Goal: Transaction & Acquisition: Purchase product/service

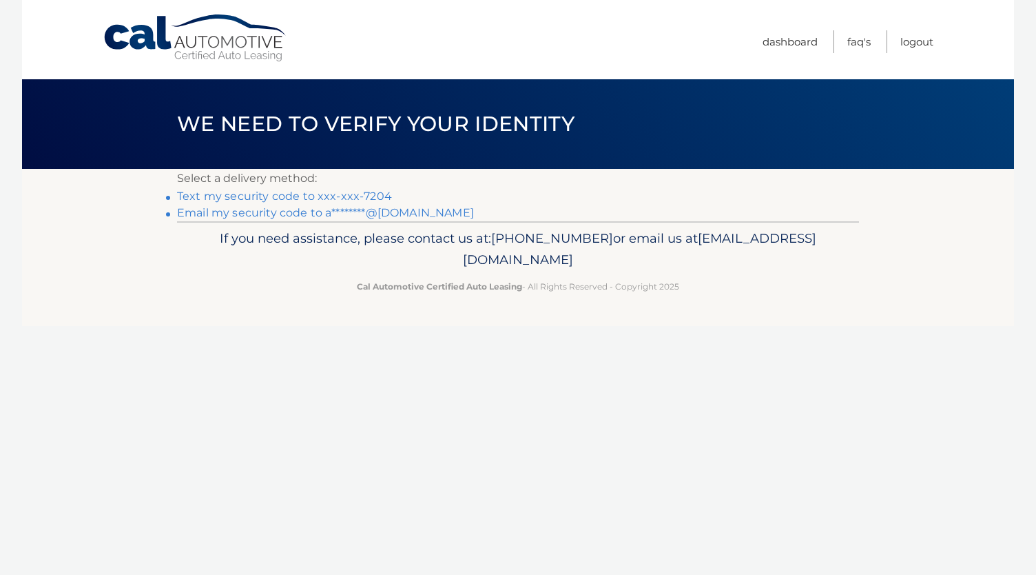
click at [285, 199] on link "Text my security code to xxx-xxx-7204" at bounding box center [284, 195] width 215 height 13
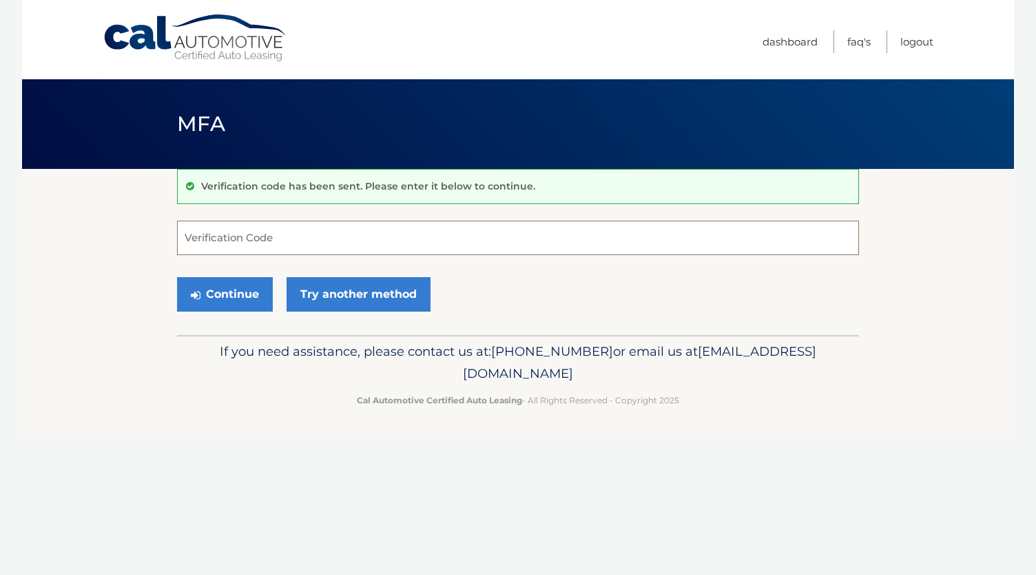
click at [294, 223] on input "Verification Code" at bounding box center [518, 238] width 682 height 34
type input "272513"
click at [260, 281] on button "Continue" at bounding box center [225, 294] width 96 height 34
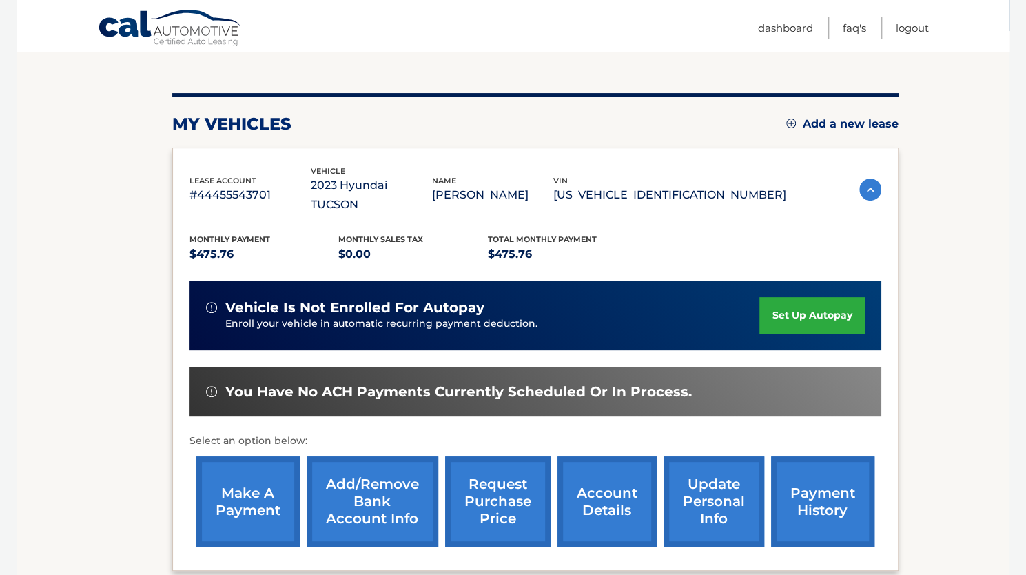
scroll to position [207, 0]
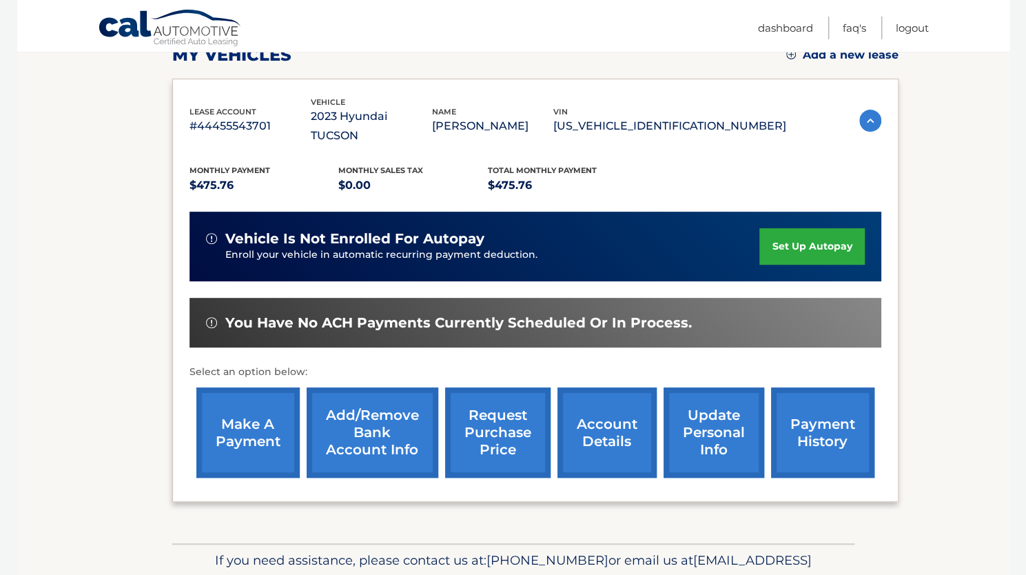
click at [246, 436] on link "make a payment" at bounding box center [247, 432] width 103 height 90
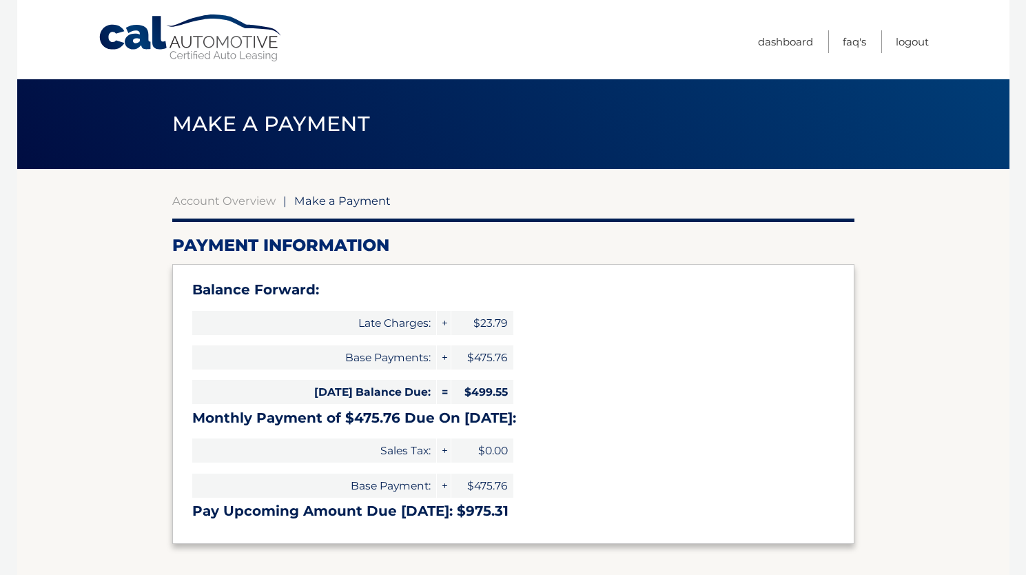
select select "NWU1ZDQ5OGEtODczYi00MWE4LWIzNWQtZjA3YzgyZDg2MzJj"
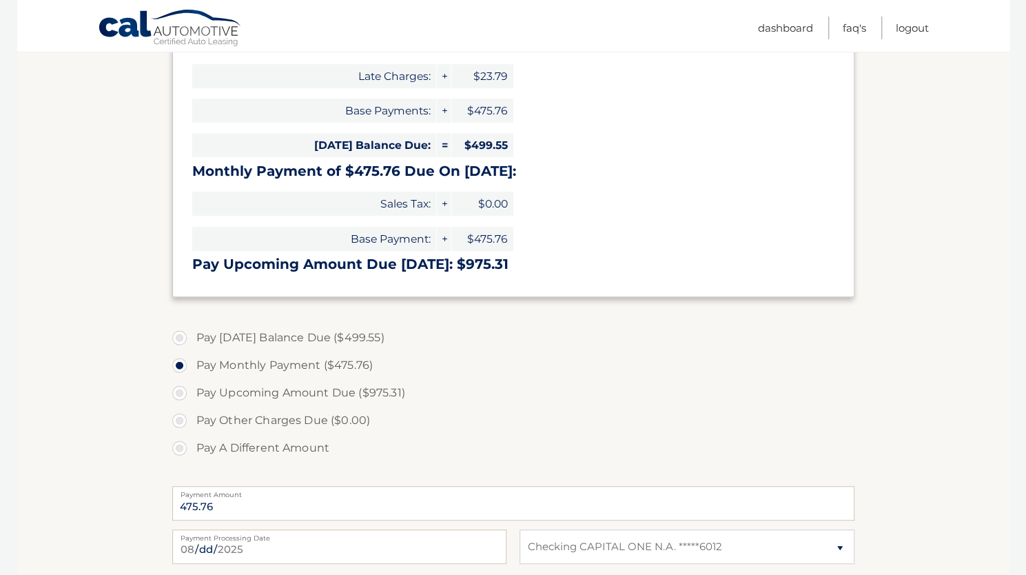
scroll to position [276, 0]
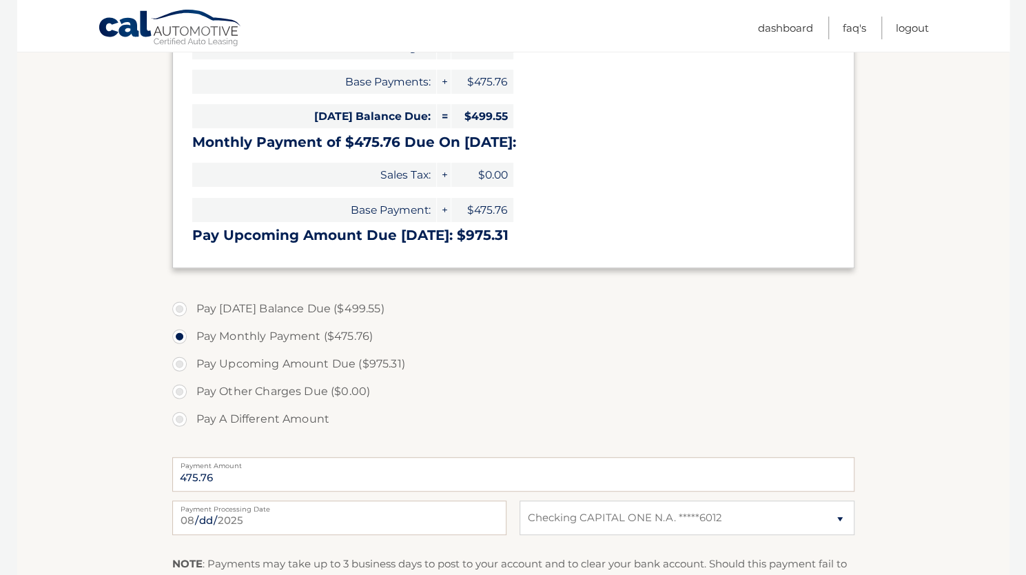
click at [182, 311] on label "Pay Today's Balance Due ($499.55)" at bounding box center [513, 309] width 682 height 28
click at [182, 311] on input "Pay Today's Balance Due ($499.55)" at bounding box center [185, 306] width 14 height 22
radio input "true"
type input "499.55"
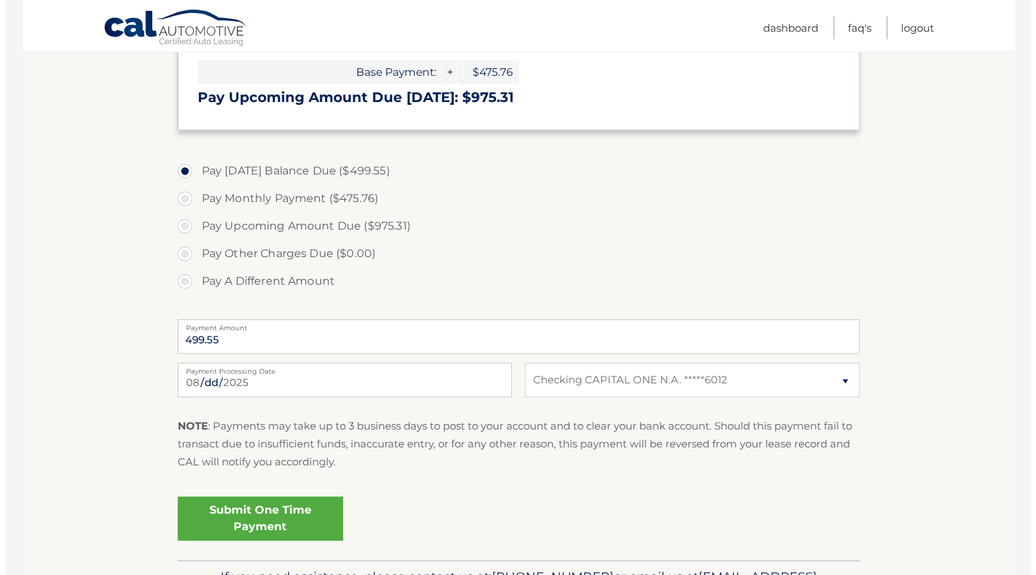
scroll to position [482, 0]
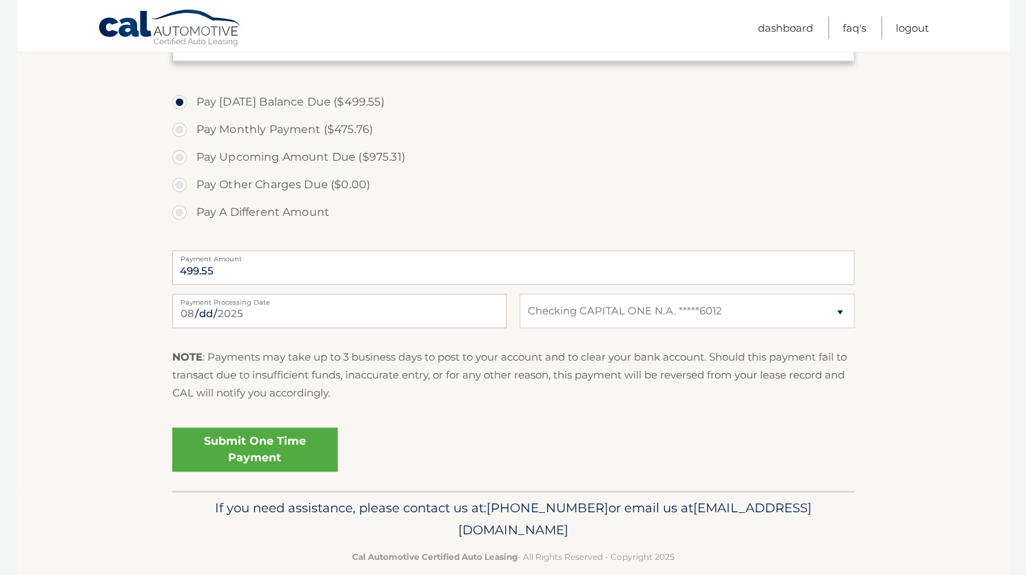
click at [184, 440] on link "Submit One Time Payment" at bounding box center [254, 449] width 165 height 44
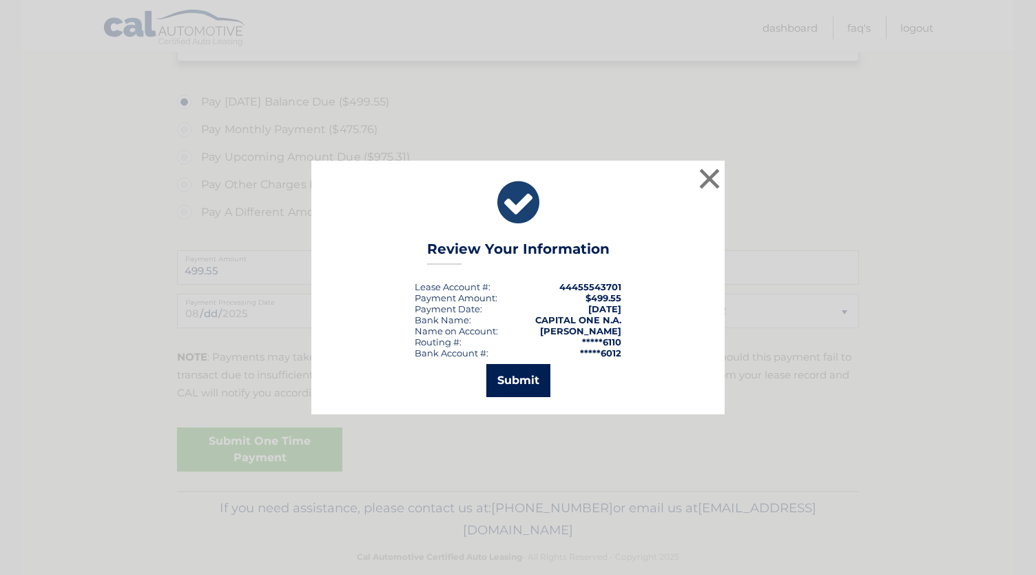
click at [525, 373] on button "Submit" at bounding box center [518, 380] width 64 height 33
